Goal: Information Seeking & Learning: Learn about a topic

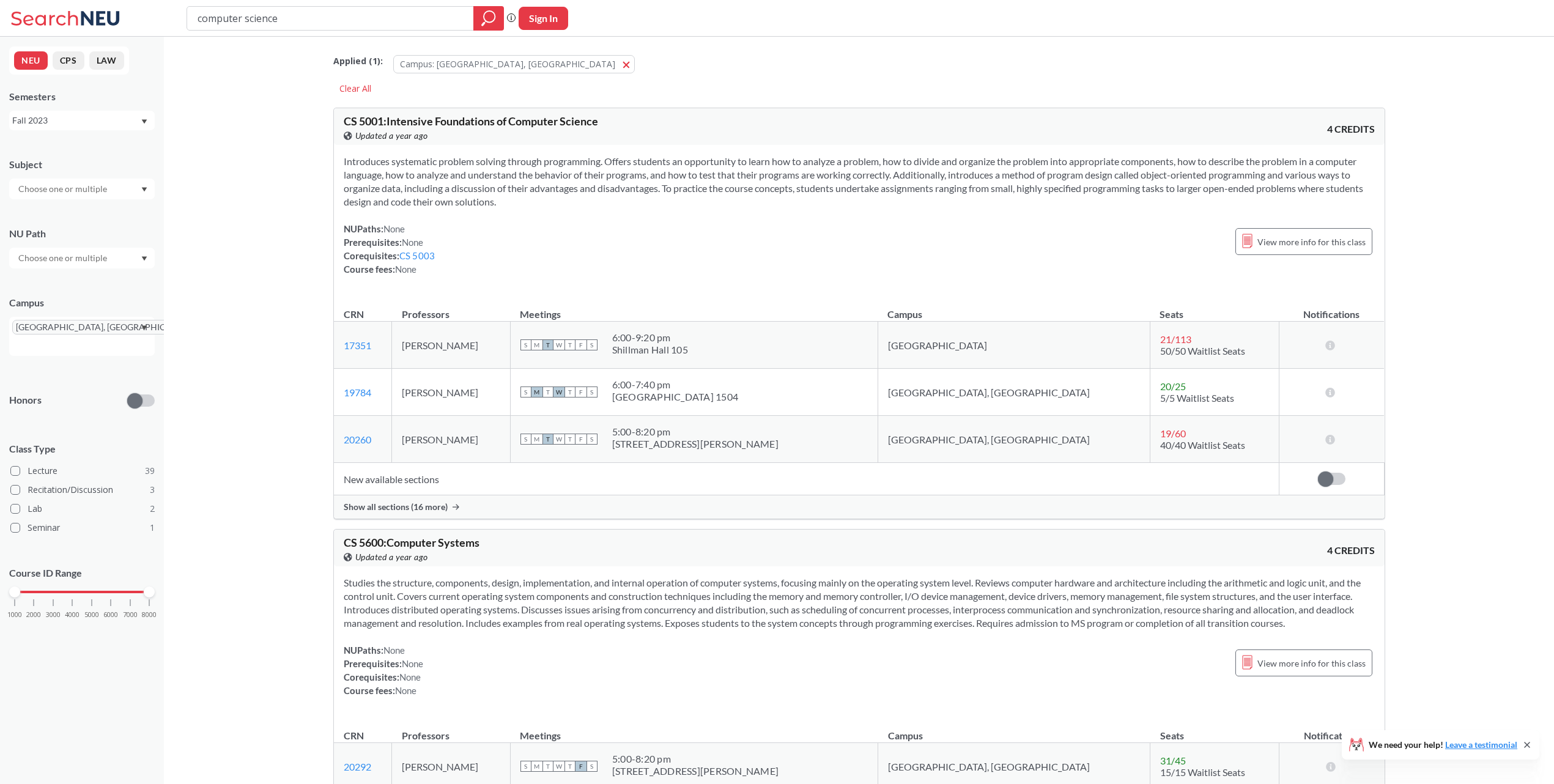
click at [140, 118] on div "Fall 2023" at bounding box center [82, 120] width 146 height 20
click at [118, 149] on div "Fall 2025" at bounding box center [85, 147] width 139 height 14
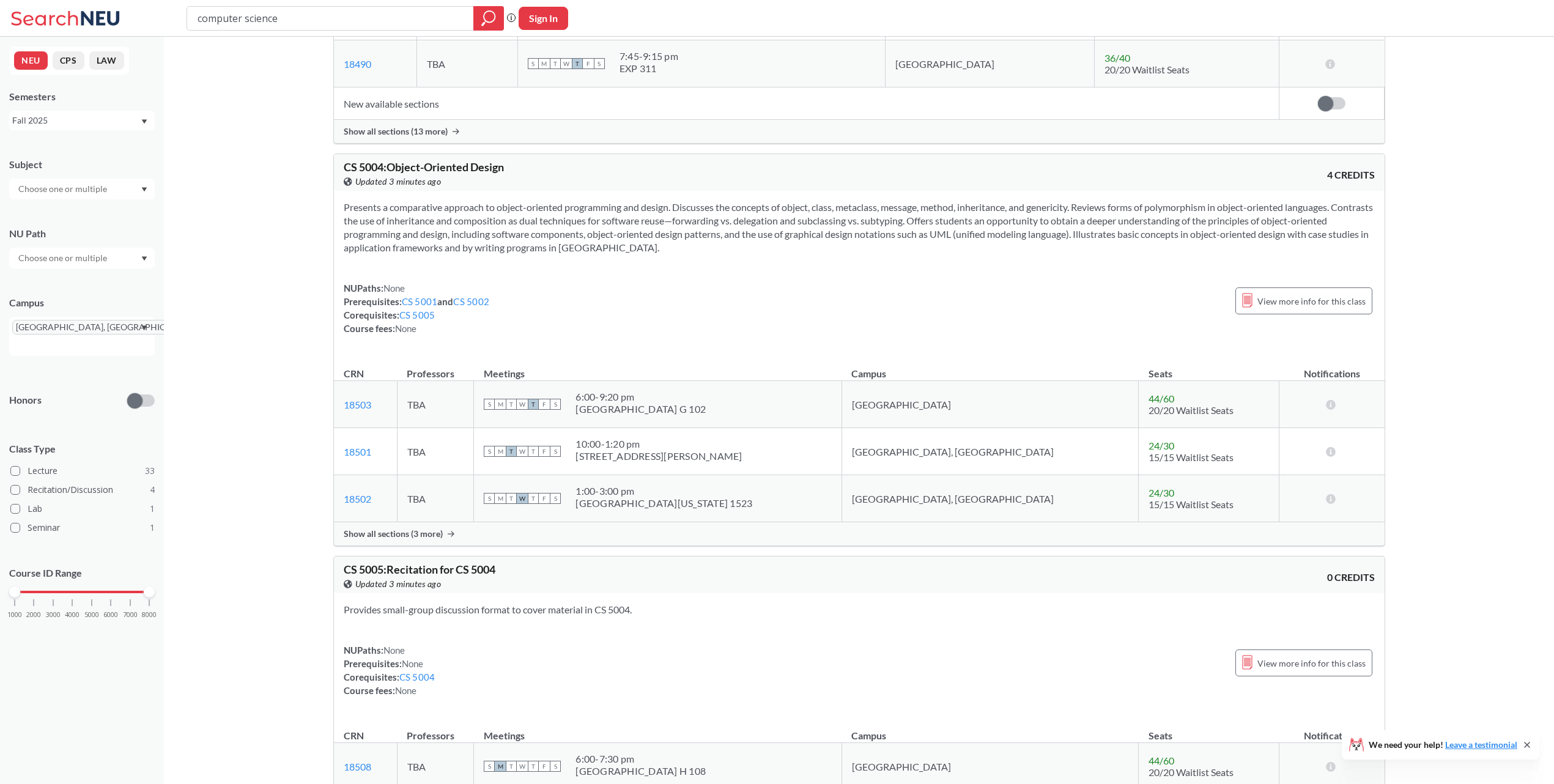
scroll to position [4532, 0]
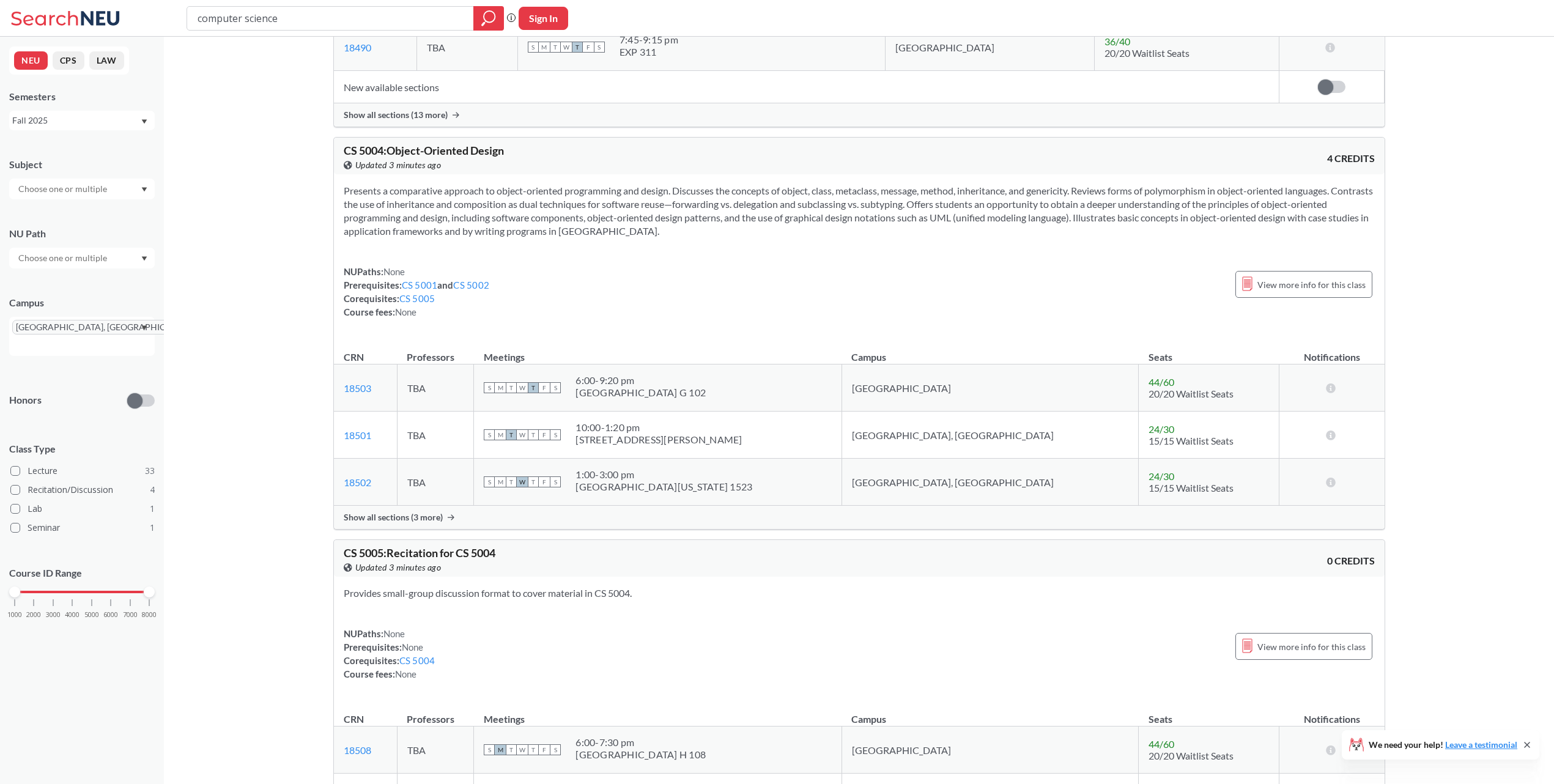
click at [124, 187] on div at bounding box center [82, 189] width 146 height 21
click at [115, 208] on div "CS ( 24 )" at bounding box center [85, 211] width 139 height 14
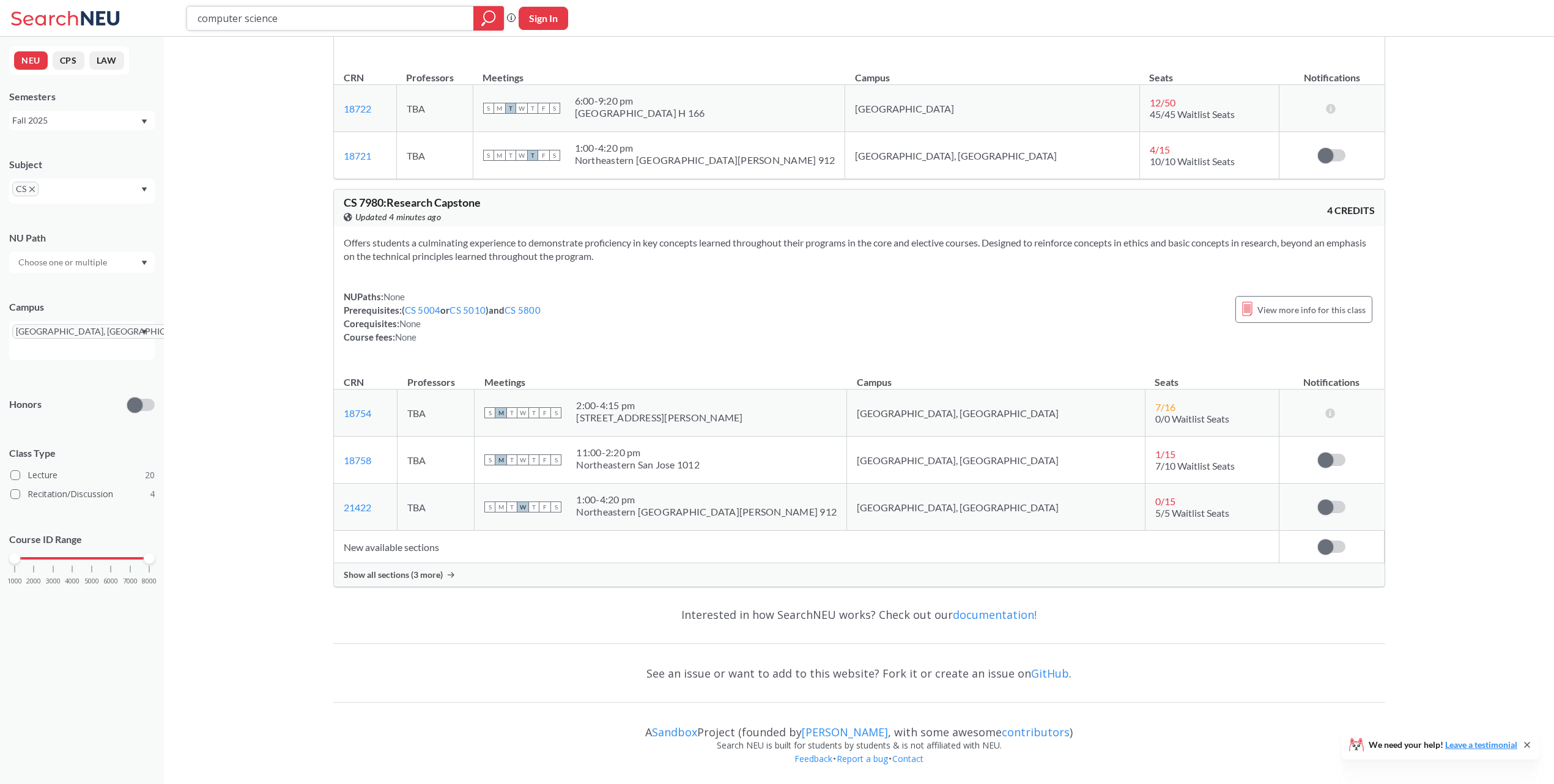
scroll to position [9151, 0]
drag, startPoint x: 374, startPoint y: 495, endPoint x: 339, endPoint y: 497, distance: 35.1
click at [339, 483] on td "18758 View this section on Banner." at bounding box center [365, 460] width 63 height 47
copy link "18758"
click at [386, 531] on td "21422 View this section on Banner." at bounding box center [365, 507] width 63 height 47
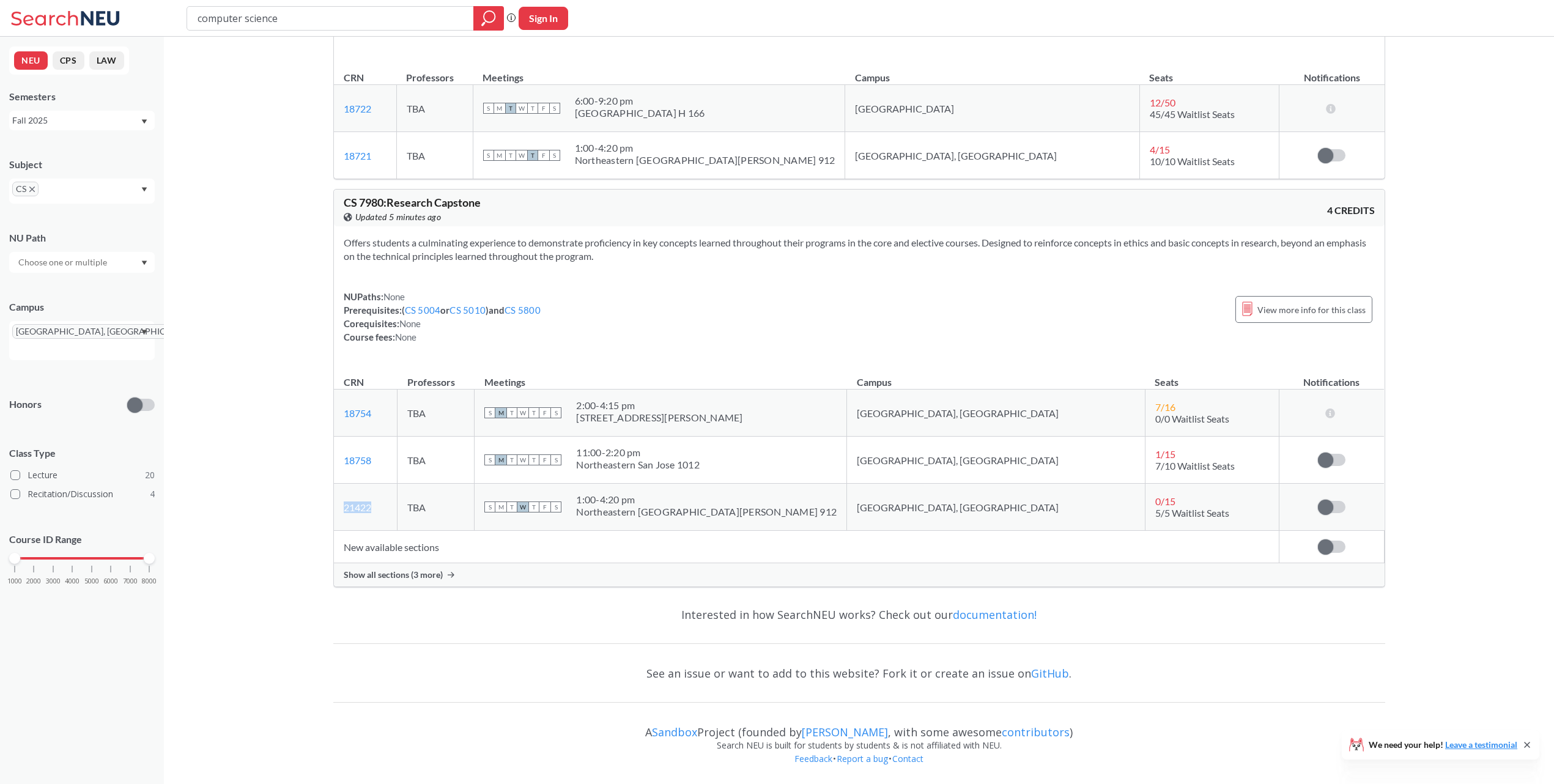
drag, startPoint x: 387, startPoint y: 534, endPoint x: 335, endPoint y: 537, distance: 52.1
click at [335, 531] on td "21422 View this section on Banner." at bounding box center [365, 507] width 63 height 47
drag, startPoint x: 694, startPoint y: 529, endPoint x: 638, endPoint y: 530, distance: 56.0
click at [638, 506] on div "1:00 - 4:20 pm" at bounding box center [706, 500] width 261 height 12
copy div "1:00 - 4:20 pm"
